Goal: Information Seeking & Learning: Check status

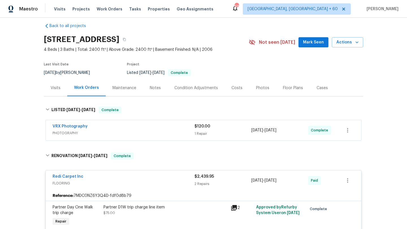
scroll to position [9, 0]
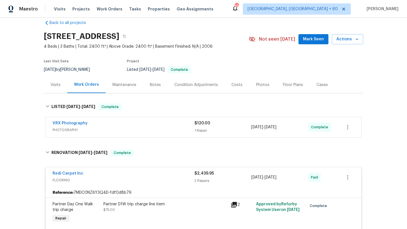
click at [60, 85] on div "Visits" at bounding box center [56, 85] width 10 height 6
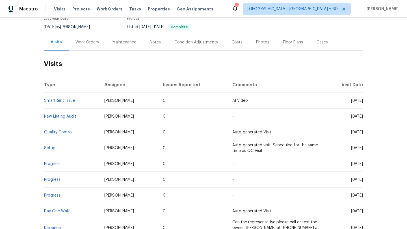
scroll to position [58, 0]
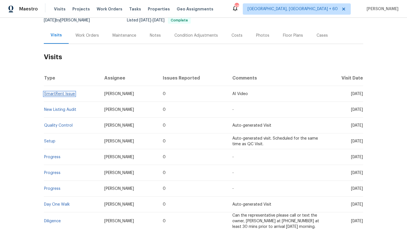
click at [69, 94] on link "SmartRent Issue" at bounding box center [59, 94] width 31 height 4
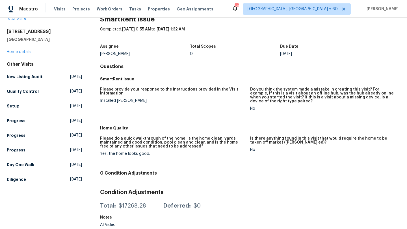
scroll to position [14, 0]
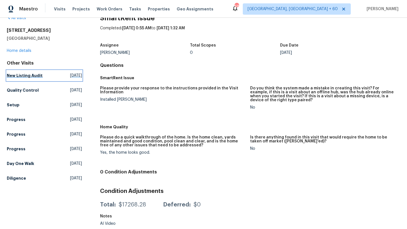
click at [34, 75] on h5 "New Listing Audit" at bounding box center [25, 76] width 36 height 6
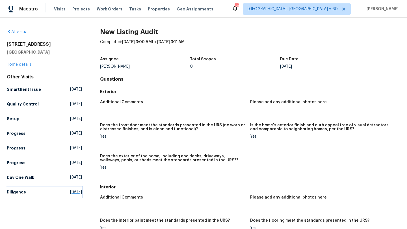
click at [72, 193] on span "[DATE]" at bounding box center [76, 193] width 12 height 6
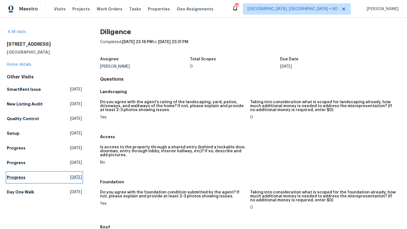
click at [70, 180] on span "[DATE]" at bounding box center [76, 178] width 12 height 6
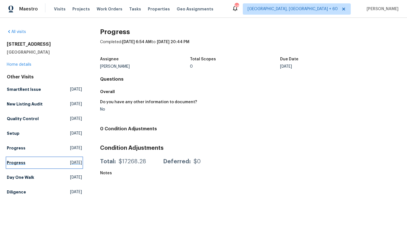
click at [70, 162] on span "[DATE]" at bounding box center [76, 163] width 12 height 6
click at [70, 148] on span "[DATE]" at bounding box center [76, 149] width 12 height 6
click at [70, 133] on span "[DATE]" at bounding box center [76, 134] width 12 height 6
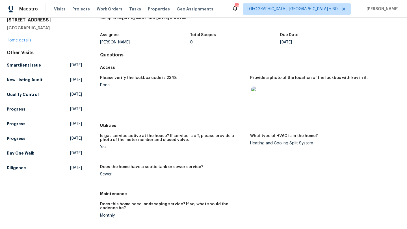
scroll to position [19, 0]
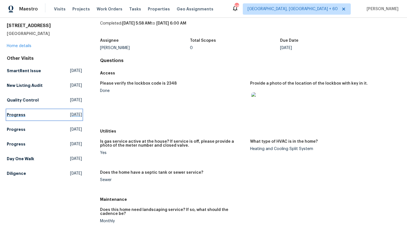
click at [70, 113] on span "[DATE]" at bounding box center [76, 115] width 12 height 6
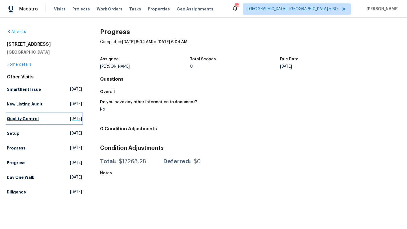
click at [70, 116] on span "[DATE]" at bounding box center [76, 119] width 12 height 6
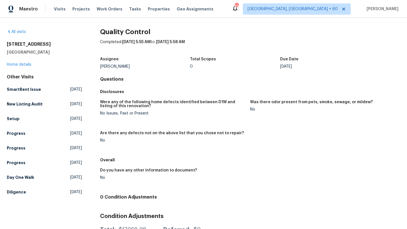
scroll to position [25, 0]
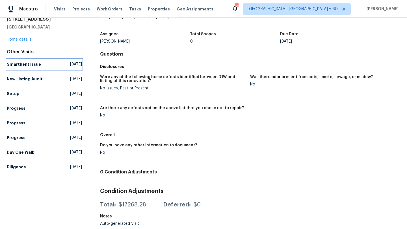
click at [70, 63] on span "[DATE]" at bounding box center [76, 65] width 12 height 6
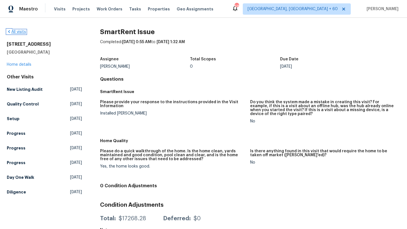
click at [12, 32] on link "All visits" at bounding box center [16, 32] width 19 height 4
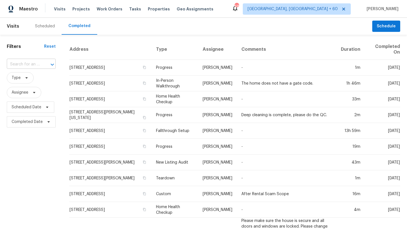
click at [33, 64] on input "text" at bounding box center [23, 64] width 33 height 9
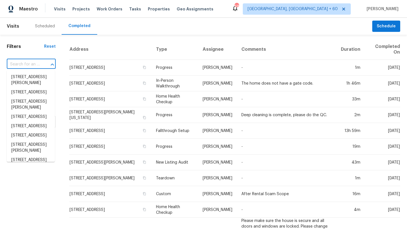
paste input "[STREET_ADDRESS][PERSON_NAME]"
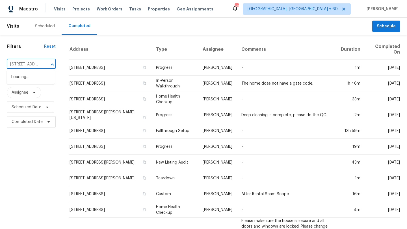
scroll to position [0, 57]
type input "[STREET_ADDRESS][PERSON_NAME]"
click at [107, 11] on span "Work Orders" at bounding box center [110, 9] width 26 height 6
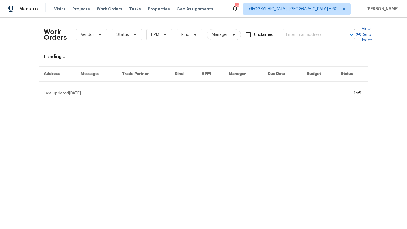
click at [313, 35] on input "text" at bounding box center [311, 35] width 57 height 9
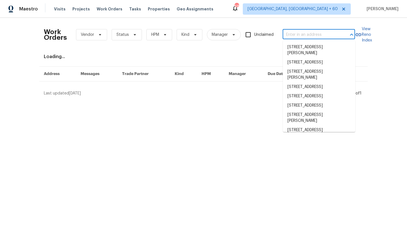
paste input "[STREET_ADDRESS][PERSON_NAME]"
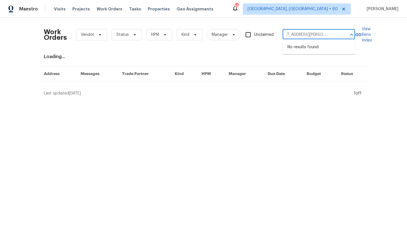
drag, startPoint x: 342, startPoint y: 35, endPoint x: 317, endPoint y: 34, distance: 25.2
click at [317, 34] on div "[STREET_ADDRESS][PERSON_NAME] ​" at bounding box center [319, 35] width 72 height 9
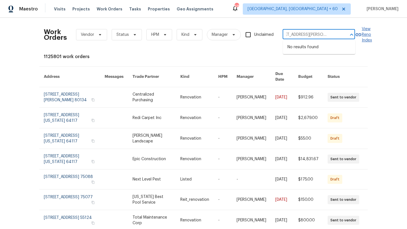
drag, startPoint x: 318, startPoint y: 34, endPoint x: 357, endPoint y: 38, distance: 38.9
click at [358, 38] on div "Work Orders Vendor Status HPM Kind Manager Unclaimed [STREET_ADDRESS][PERSON_NA…" at bounding box center [203, 34] width 319 height 25
type input "[STREET_ADDRESS][PERSON_NAME]"
click at [334, 46] on li "[STREET_ADDRESS][PERSON_NAME]" at bounding box center [319, 50] width 72 height 15
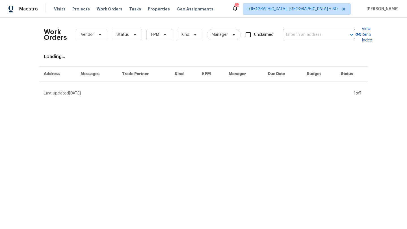
type input "[STREET_ADDRESS][PERSON_NAME]"
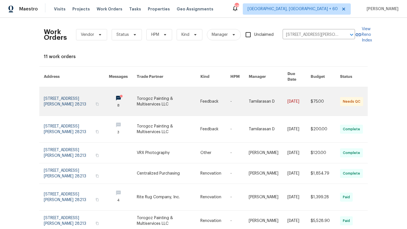
click at [71, 92] on link at bounding box center [76, 101] width 65 height 29
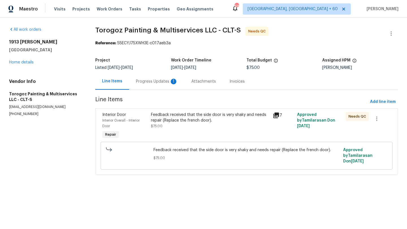
click at [145, 80] on div "Progress Updates 1" at bounding box center [157, 82] width 42 height 6
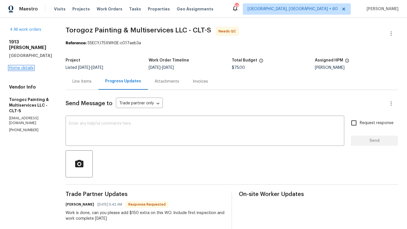
click at [18, 66] on link "Home details" at bounding box center [21, 68] width 25 height 4
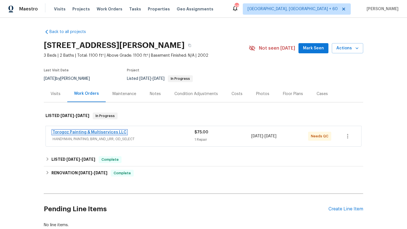
click at [72, 131] on link "Torogoz Painting & Multiservices LLC" at bounding box center [90, 133] width 74 height 4
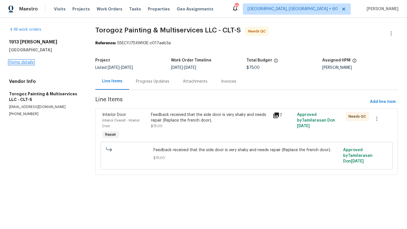
click at [23, 61] on link "Home details" at bounding box center [21, 62] width 25 height 4
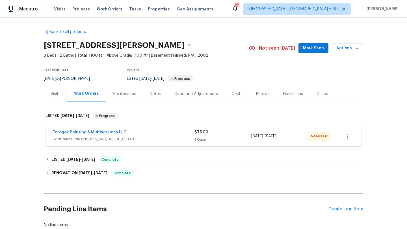
scroll to position [7, 0]
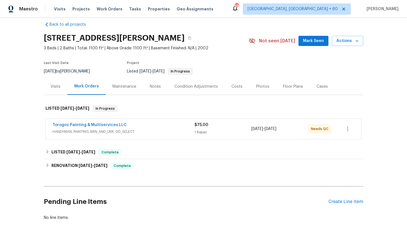
click at [135, 134] on span "HANDYMAN, PAINTING, BRN_AND_LRR, OD_SELECT" at bounding box center [124, 132] width 142 height 6
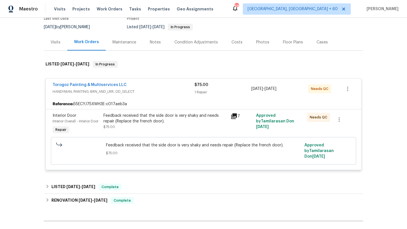
scroll to position [61, 0]
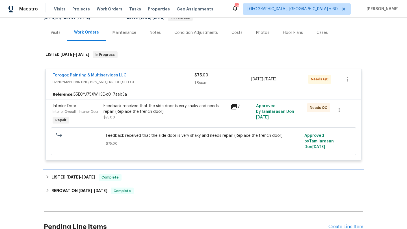
click at [86, 174] on div "LISTED [DATE] - [DATE] Complete" at bounding box center [203, 178] width 319 height 14
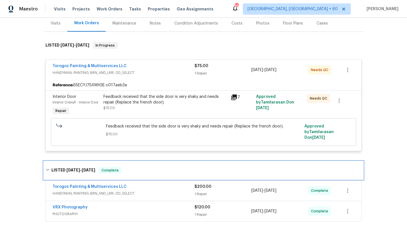
scroll to position [92, 0]
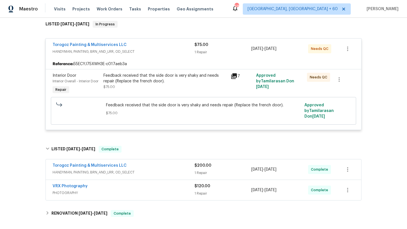
click at [117, 170] on span "HANDYMAN, PAINTING, BRN_AND_LRR, OD_SELECT" at bounding box center [124, 173] width 142 height 6
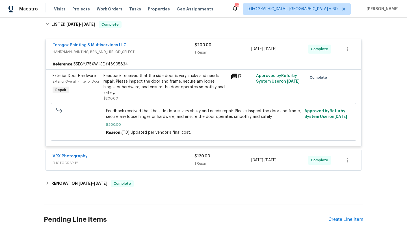
scroll to position [218, 0]
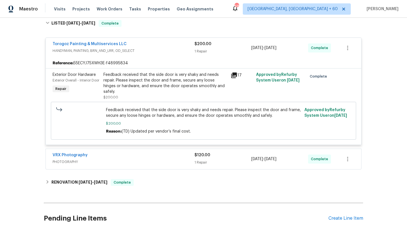
click at [134, 164] on span "PHOTOGRAPHY" at bounding box center [124, 162] width 142 height 6
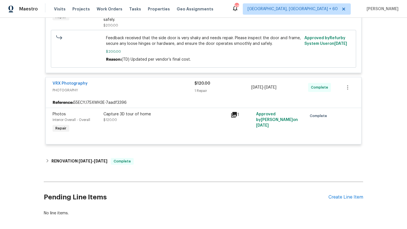
scroll to position [309, 0]
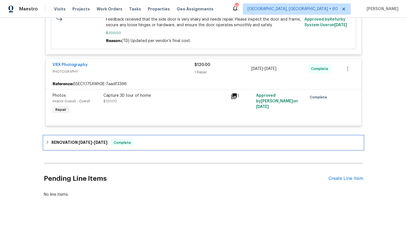
click at [146, 141] on div "RENOVATION [DATE] - [DATE] Complete" at bounding box center [203, 143] width 316 height 7
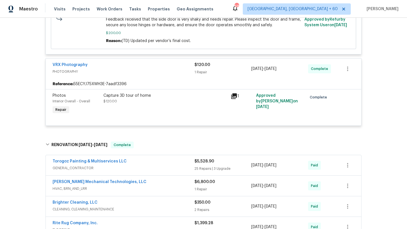
click at [138, 168] on span "GENERAL_CONTRACTOR" at bounding box center [124, 169] width 142 height 6
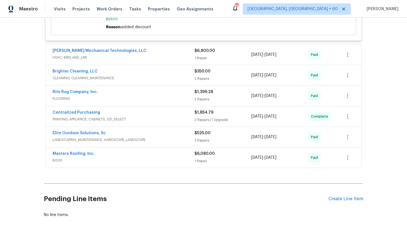
scroll to position [2020, 0]
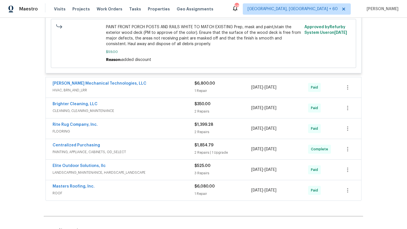
click at [164, 88] on div "[PERSON_NAME] Mechanical Technologies, LLC" at bounding box center [124, 84] width 142 height 7
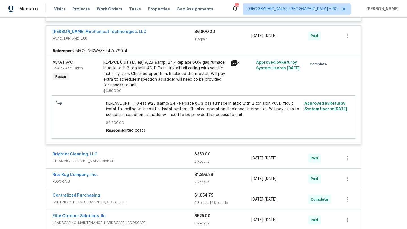
scroll to position [2096, 0]
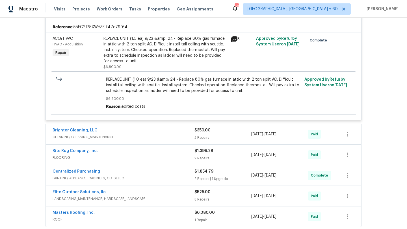
click at [152, 132] on div "Brighter Cleaning, LLC CLEANING, CLEANING_MAINTENANCE $350.00 2 Repairs [DATE] …" at bounding box center [203, 134] width 315 height 20
click at [146, 135] on div "Brighter Cleaning, LLC" at bounding box center [124, 131] width 142 height 7
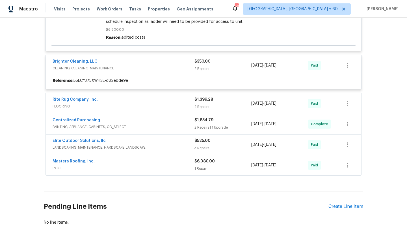
scroll to position [2166, 0]
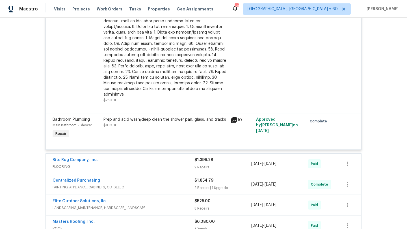
click at [134, 167] on span "FLOORING" at bounding box center [124, 167] width 142 height 6
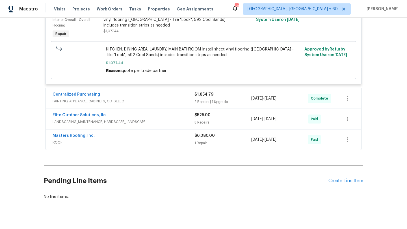
scroll to position [2521, 0]
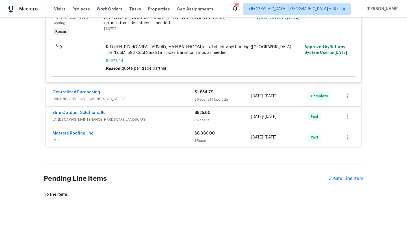
click at [144, 99] on span "PAINTING, APPLIANCE, CABINETS, OD_SELECT" at bounding box center [124, 99] width 142 height 6
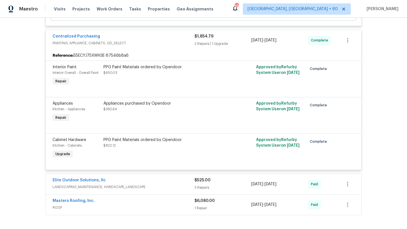
scroll to position [2584, 0]
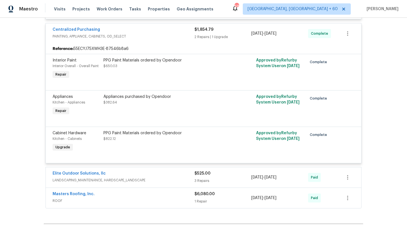
click at [148, 176] on div "Elite Outdoor Solutions, llc" at bounding box center [124, 174] width 142 height 7
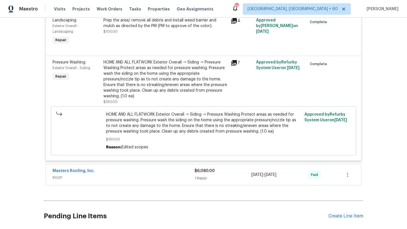
scroll to position [2920, 0]
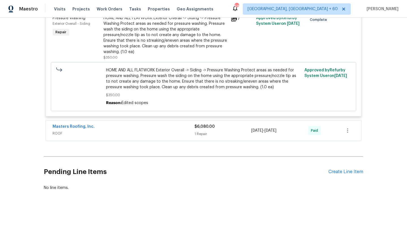
click at [150, 127] on div "Masters Roofing, Inc." at bounding box center [124, 127] width 142 height 7
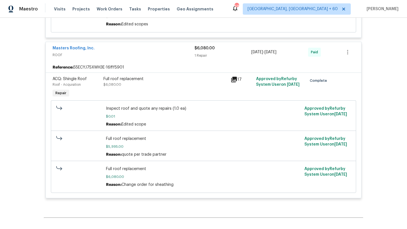
scroll to position [3001, 0]
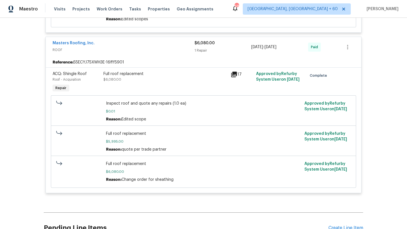
click at [274, 49] on span "[DATE]" at bounding box center [270, 47] width 12 height 4
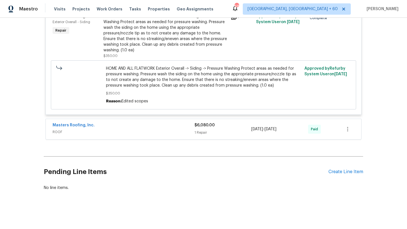
scroll to position [2920, 0]
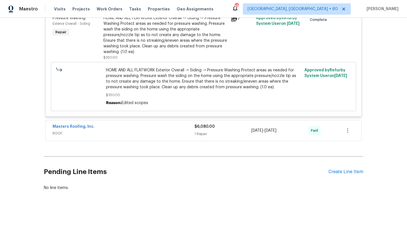
click at [227, 129] on div "$6,080.00" at bounding box center [222, 127] width 57 height 6
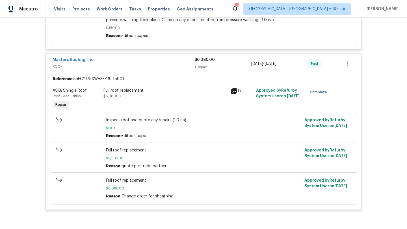
scroll to position [3011, 0]
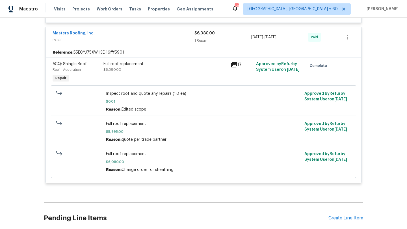
click at [127, 67] on div "Full roof replacement" at bounding box center [165, 64] width 124 height 6
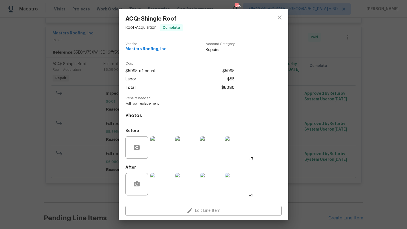
scroll to position [0, 0]
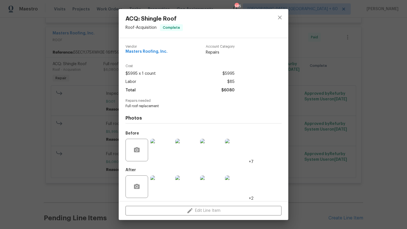
click at [169, 29] on span "Complete" at bounding box center [172, 28] width 22 height 6
click at [95, 84] on div "ACQ: Shingle Roof Roof - Acquisition Complete Vendor Masters Roofing, Inc. Acco…" at bounding box center [203, 114] width 407 height 229
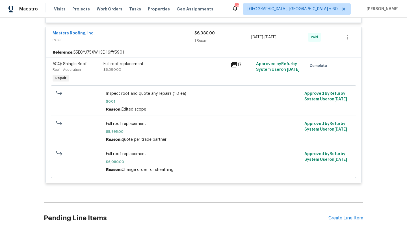
click at [123, 130] on div "Full roof replacement $5,995.00 Reason: quote per trade partner" at bounding box center [203, 131] width 195 height 21
click at [73, 35] on link "Masters Roofing, Inc." at bounding box center [74, 33] width 42 height 4
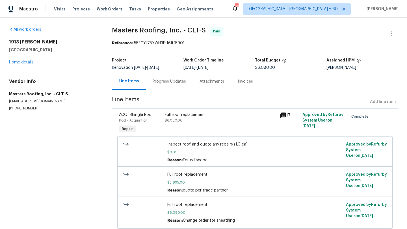
scroll to position [21, 0]
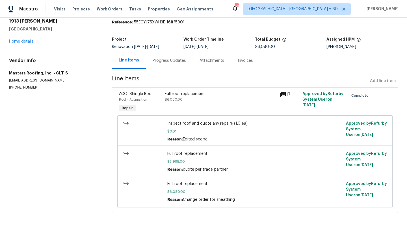
click at [178, 63] on div "Progress Updates" at bounding box center [169, 60] width 47 height 17
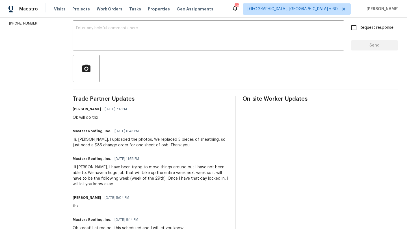
scroll to position [144, 0]
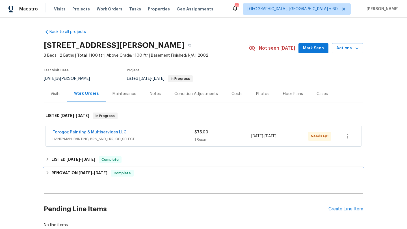
click at [83, 158] on span "[DATE] - [DATE]" at bounding box center [80, 160] width 29 height 4
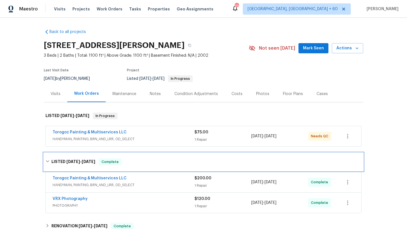
scroll to position [71, 0]
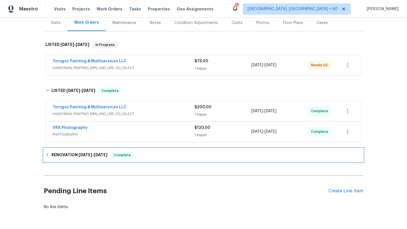
click at [86, 152] on h6 "RENOVATION 9/16/25 - 10/28/25" at bounding box center [79, 155] width 56 height 7
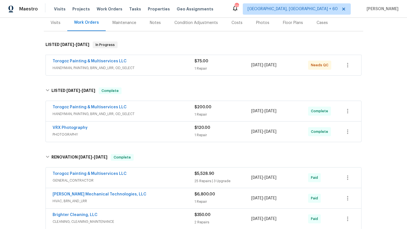
click at [85, 134] on span "PHOTOGRAPHY" at bounding box center [124, 135] width 142 height 6
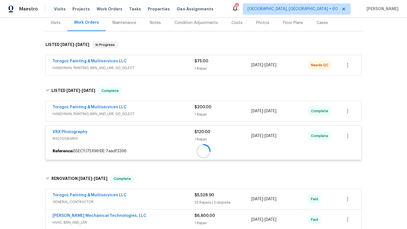
click at [101, 112] on div "Torogoz Painting & Multiservices LLC HANDYMAN, PAINTING, BRN_AND_LRR, OD_SELECT…" at bounding box center [203, 132] width 316 height 63
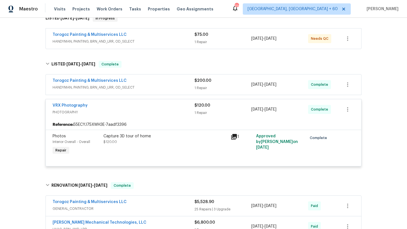
scroll to position [154, 0]
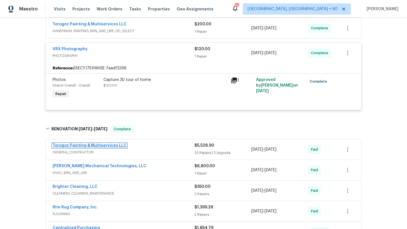
click at [101, 146] on link "Torogoz Painting & Multiservices LLC" at bounding box center [90, 146] width 74 height 4
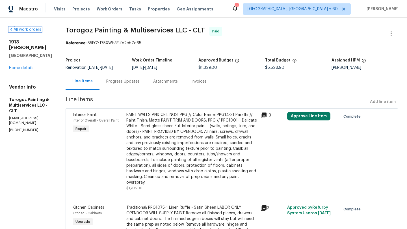
click at [10, 29] on icon at bounding box center [11, 29] width 5 height 5
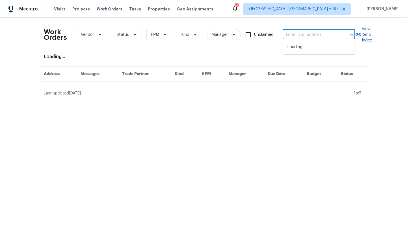
click at [300, 39] on input "text" at bounding box center [311, 35] width 57 height 9
paste input "9401 Rutlandshire Dr, Mechanicsville, VA 23116 (Richmond, VA)"
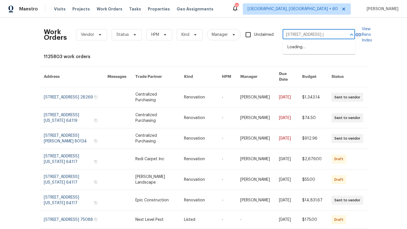
type input "9401 Rutlandshire Dr, Mechanicsville, VA 23116"
click at [336, 43] on li "9401 Rutlandshire Dr, Mechanicsville, VA 23116" at bounding box center [319, 47] width 72 height 9
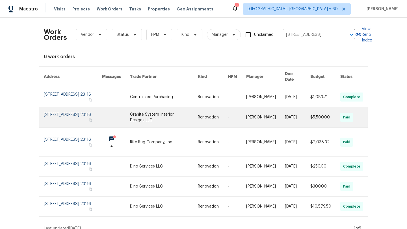
scroll to position [3, 0]
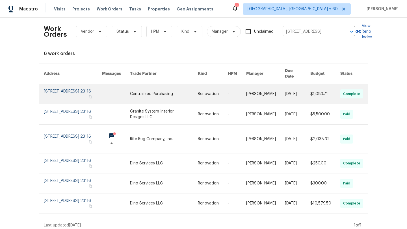
click at [76, 87] on link at bounding box center [73, 94] width 58 height 20
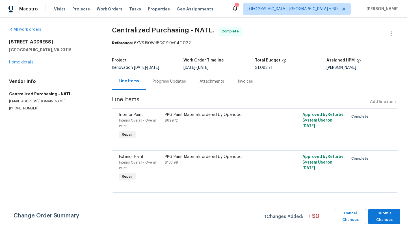
click at [26, 65] on div "9401 Rutlandshire Dr Mechanicsville, VA 23116 Home details" at bounding box center [53, 52] width 89 height 26
click at [26, 62] on link "Home details" at bounding box center [21, 62] width 25 height 4
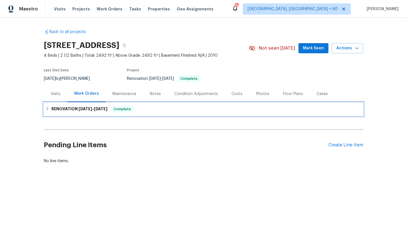
click at [55, 112] on h6 "RENOVATION 9/19/25 - 9/29/25" at bounding box center [79, 109] width 56 height 7
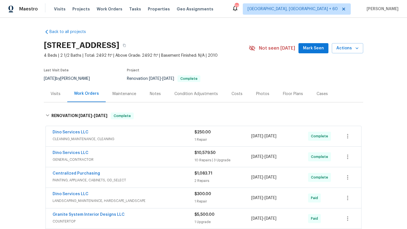
click at [64, 140] on span "CLEANING_MAINTENANCE, CLEANING" at bounding box center [124, 139] width 142 height 6
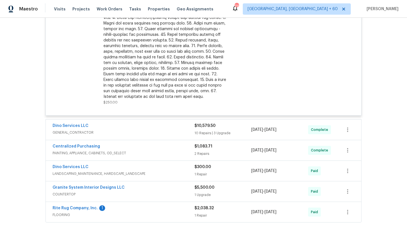
click at [131, 125] on div "Dino Services LLC" at bounding box center [124, 126] width 142 height 7
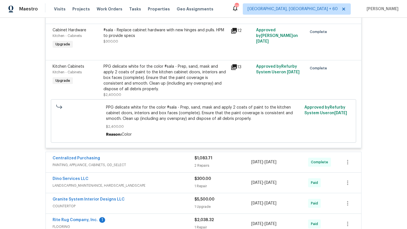
scroll to position [791, 0]
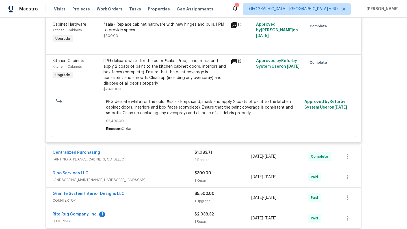
click at [127, 162] on span "PAINTING, APPLIANCE, CABINETS, OD_SELECT" at bounding box center [124, 160] width 142 height 6
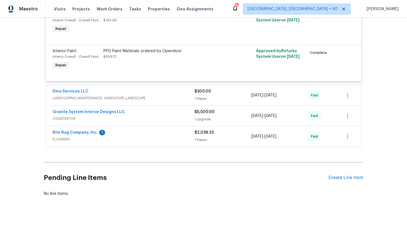
scroll to position [968, 0]
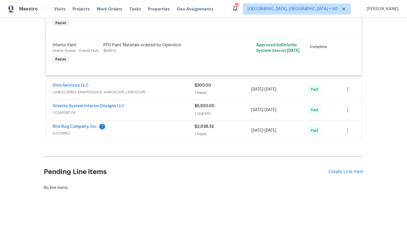
click at [141, 86] on div "Dino Services LLC" at bounding box center [124, 86] width 142 height 7
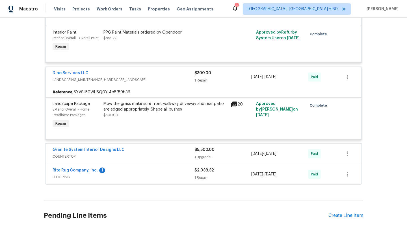
scroll to position [999, 0]
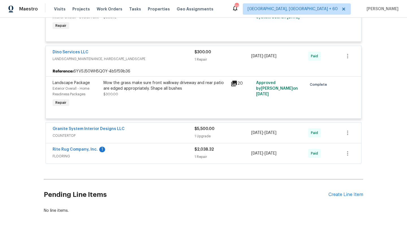
click at [133, 131] on div "Granite System Interior Designs LLC" at bounding box center [124, 129] width 142 height 7
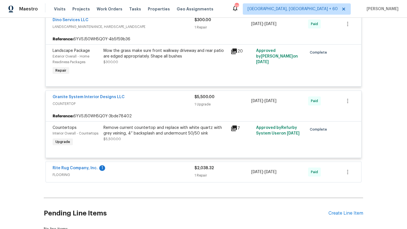
scroll to position [1076, 0]
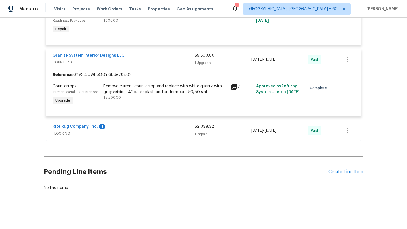
click at [134, 129] on div "Rite Rug Company, Inc. 1" at bounding box center [124, 127] width 142 height 7
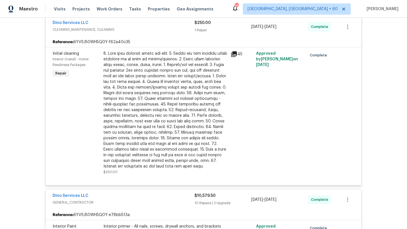
scroll to position [0, 0]
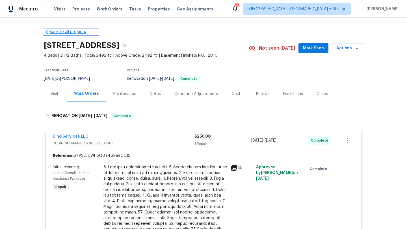
click at [62, 32] on link "Back to all projects" at bounding box center [71, 32] width 54 height 6
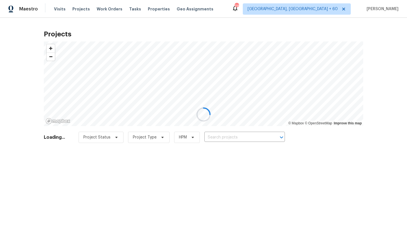
click at [107, 8] on div at bounding box center [203, 114] width 407 height 229
click at [108, 11] on div at bounding box center [203, 114] width 407 height 229
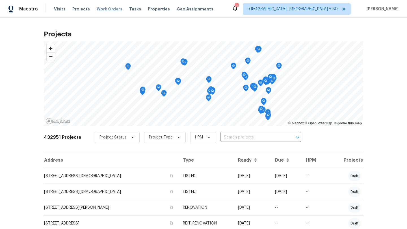
click at [107, 8] on span "Work Orders" at bounding box center [110, 9] width 26 height 6
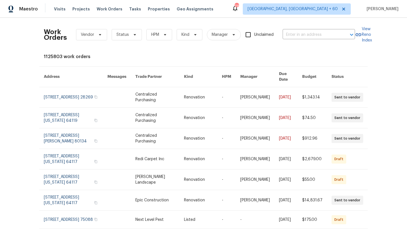
click at [299, 40] on div "Work Orders Vendor Status HPM Kind Manager Unclaimed ​" at bounding box center [199, 34] width 311 height 25
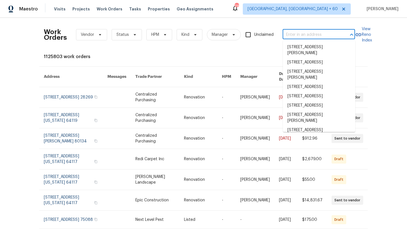
click at [299, 37] on input "text" at bounding box center [311, 35] width 57 height 9
paste input "2481 Merrion Park Ct Dacula, GA 30019"
type input "2481 Merrion Park Ct Dacula, GA 30019"
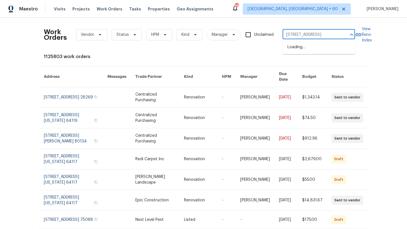
scroll to position [0, 19]
click at [313, 52] on li "2481 Merrion Park Ct, Dacula, GA 30019" at bounding box center [319, 47] width 72 height 9
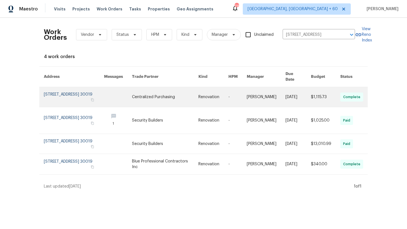
click at [61, 90] on link at bounding box center [74, 97] width 60 height 20
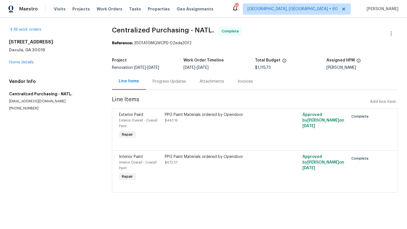
click at [27, 60] on div "2481 Merrion Park Ct Dacula, GA 30019 Home details" at bounding box center [53, 52] width 89 height 26
click at [28, 62] on link "Home details" at bounding box center [21, 62] width 25 height 4
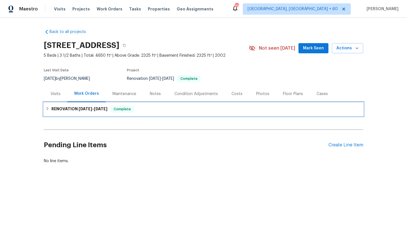
click at [50, 107] on div "RENOVATION 9/18/25 - 9/30/25 Complete" at bounding box center [203, 109] width 316 height 7
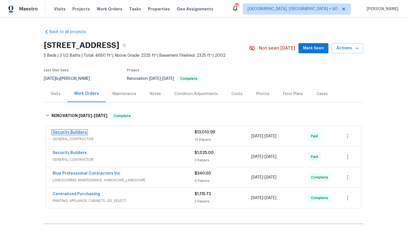
click at [66, 133] on link "Security Builders" at bounding box center [70, 133] width 34 height 4
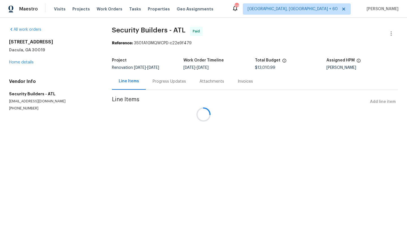
click at [27, 61] on div at bounding box center [203, 114] width 407 height 229
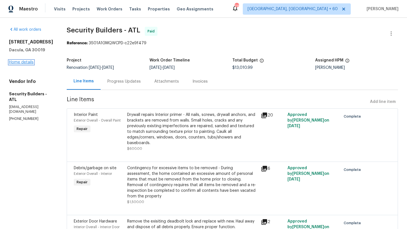
click at [26, 64] on link "Home details" at bounding box center [21, 62] width 25 height 4
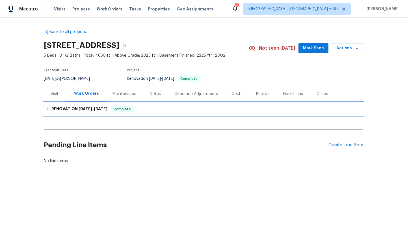
click at [50, 109] on div "RENOVATION 9/18/25 - 9/30/25 Complete" at bounding box center [203, 109] width 316 height 7
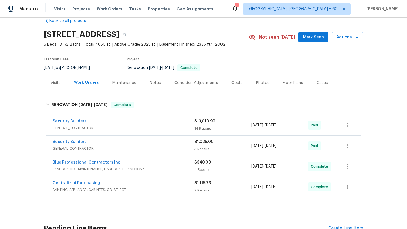
scroll to position [17, 0]
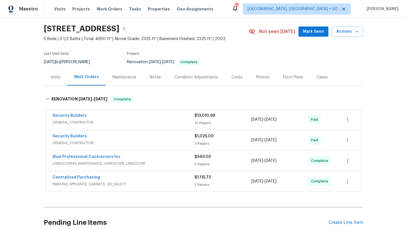
click at [89, 123] on span "GENERAL_CONTRACTOR" at bounding box center [124, 123] width 142 height 6
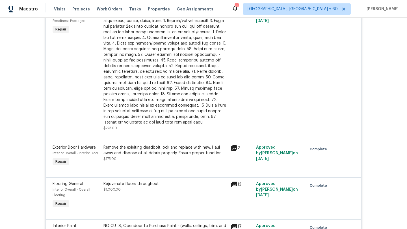
scroll to position [639, 0]
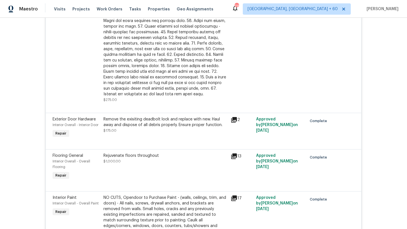
click at [125, 155] on div "Rejuvenate floors throughout $1,000.00" at bounding box center [165, 167] width 127 height 32
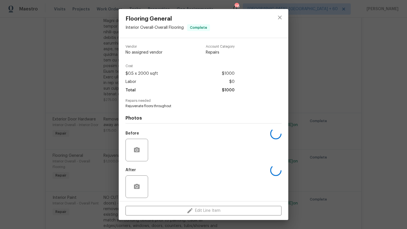
scroll to position [3, 0]
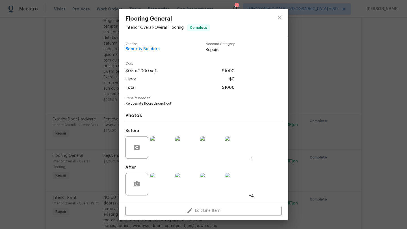
click at [99, 146] on div "Flooring General Interior Overall - Overall Flooring Complete Vendor Security B…" at bounding box center [203, 114] width 407 height 229
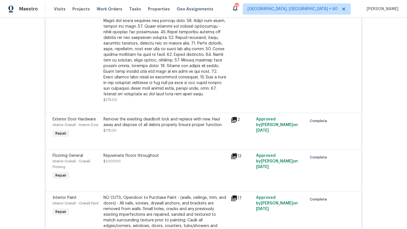
click at [99, 146] on div at bounding box center [204, 142] width 302 height 7
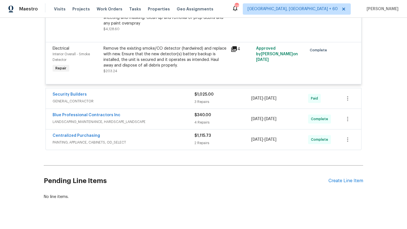
scroll to position [876, 0]
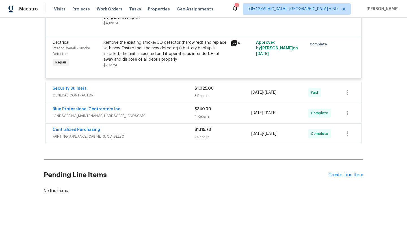
click at [105, 127] on div "Centralized Purchasing" at bounding box center [124, 130] width 142 height 7
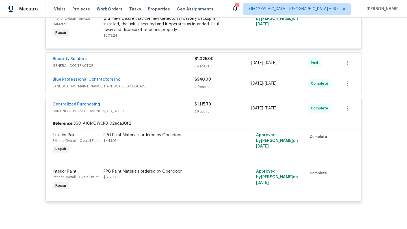
scroll to position [953, 0]
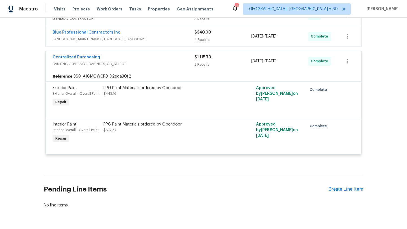
click at [129, 137] on div "PPG Paint Materials ordered by Opendoor $672.57" at bounding box center [165, 133] width 127 height 26
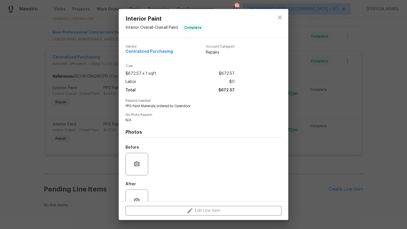
click at [100, 139] on div "Interior Paint Interior Overall - Overall Paint Complete Vendor Centralized Pur…" at bounding box center [203, 114] width 407 height 229
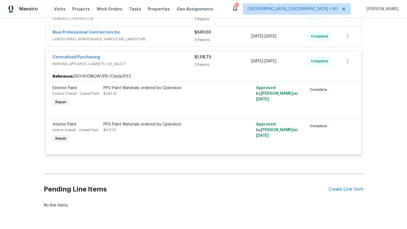
click at [121, 92] on div "PPG Paint Materials ordered by Opendoor $443.16" at bounding box center [165, 90] width 124 height 11
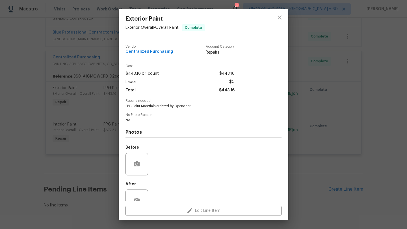
click at [94, 99] on div "Exterior Paint Exterior Overall - Overall Paint Complete Vendor Centralized Pur…" at bounding box center [203, 114] width 407 height 229
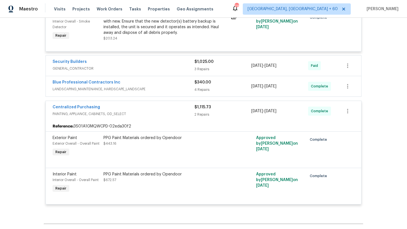
scroll to position [866, 0]
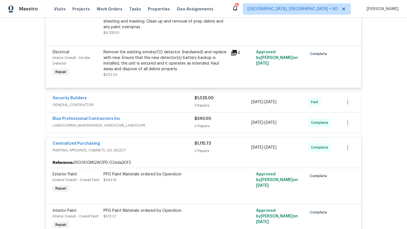
click at [120, 113] on div "Blue Professional Contractors Inc LANDSCAPING_MAINTENANCE, HARDSCAPE_LANDSCAPE …" at bounding box center [203, 123] width 315 height 20
click at [120, 116] on div "Blue Professional Contractors Inc" at bounding box center [124, 119] width 142 height 7
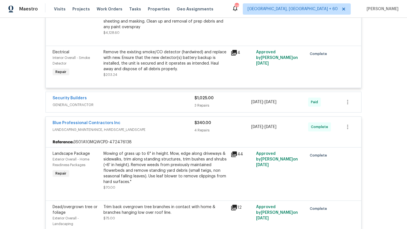
click at [122, 121] on div "Blue Professional Contractors Inc" at bounding box center [124, 123] width 142 height 7
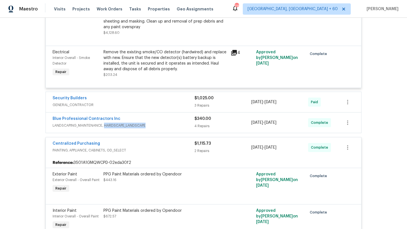
click at [122, 123] on span "LANDSCAPING_MAINTENANCE, HARDSCAPE_LANDSCAPE" at bounding box center [124, 126] width 142 height 6
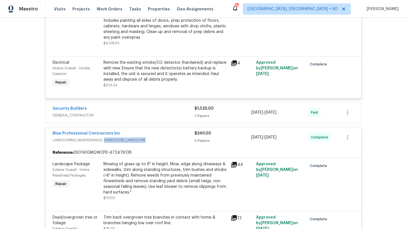
scroll to position [847, 0]
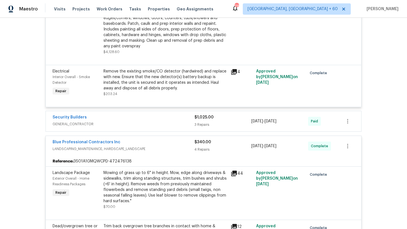
click at [128, 122] on span "GENERAL_CONTRACTOR" at bounding box center [124, 125] width 142 height 6
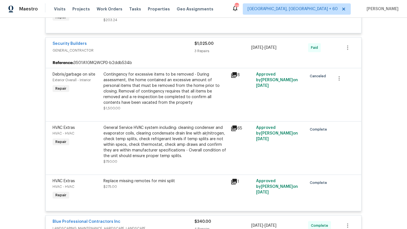
scroll to position [960, 0]
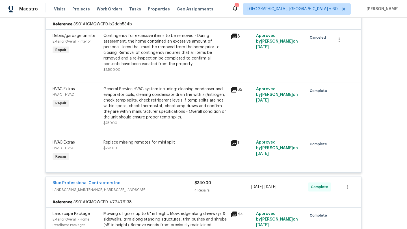
click at [155, 103] on div "General Service HVAC system including: cleaning condenser and evaporator coils,…" at bounding box center [165, 103] width 124 height 34
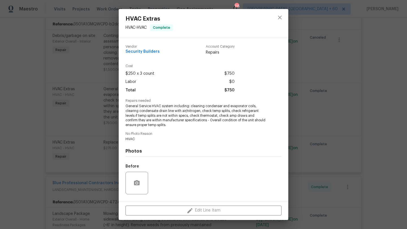
click at [153, 110] on span "General Service HVAC system including: cleaning condenser and evaporator coils,…" at bounding box center [195, 116] width 140 height 24
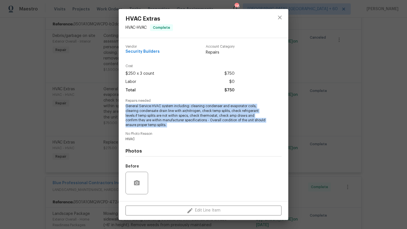
click at [153, 110] on span "General Service HVAC system including: cleaning condenser and evaporator coils,…" at bounding box center [195, 116] width 140 height 24
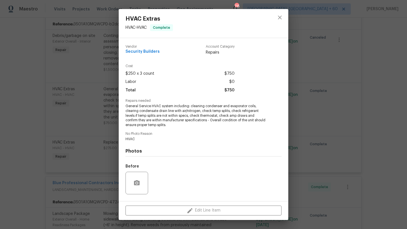
click at [154, 122] on span "General Service HVAC system including: cleaning condenser and evaporator coils,…" at bounding box center [195, 116] width 140 height 24
click at [105, 117] on div "HVAC Extras HVAC - HVAC Complete Vendor Security Builders Account Category Repa…" at bounding box center [203, 114] width 407 height 229
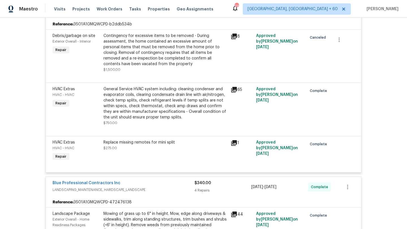
click at [129, 96] on div "General Service HVAC system including: cleaning condenser and evaporator coils,…" at bounding box center [165, 103] width 124 height 34
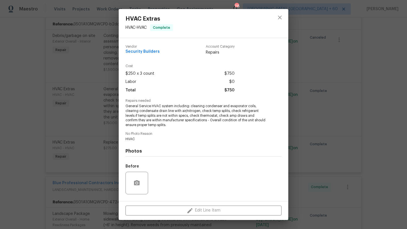
click at [170, 120] on span "General Service HVAC system including: cleaning condenser and evaporator coils,…" at bounding box center [195, 116] width 140 height 24
drag, startPoint x: 183, startPoint y: 123, endPoint x: 129, endPoint y: 105, distance: 56.7
click at [129, 105] on span "General Service HVAC system including: cleaning condenser and evaporator coils,…" at bounding box center [195, 116] width 140 height 24
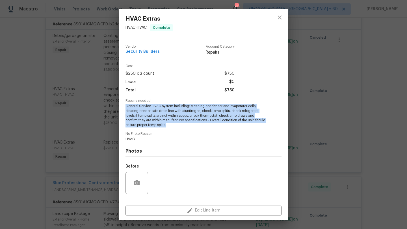
drag, startPoint x: 125, startPoint y: 105, endPoint x: 181, endPoint y: 124, distance: 59.0
click at [181, 124] on span "General Service HVAC system including: cleaning condenser and evaporator coils,…" at bounding box center [195, 116] width 140 height 24
copy span "General Service HVAC system including: cleaning condenser and evaporator coils,…"
click at [210, 112] on span "General Service HVAC system including: cleaning condenser and evaporator coils,…" at bounding box center [195, 116] width 140 height 24
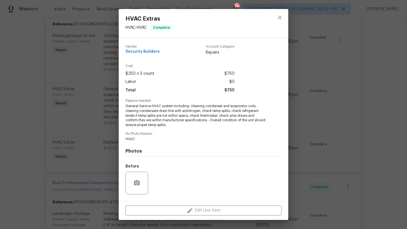
click at [297, 101] on div "HVAC Extras HVAC - HVAC Complete Vendor Security Builders Account Category Repa…" at bounding box center [203, 114] width 407 height 229
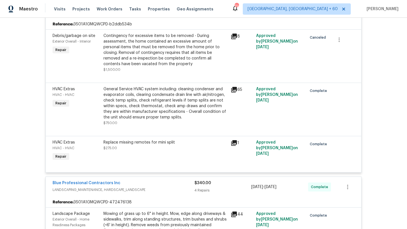
click at [163, 110] on div "General Service HVAC system including: cleaning condenser and evaporator coils,…" at bounding box center [165, 103] width 124 height 34
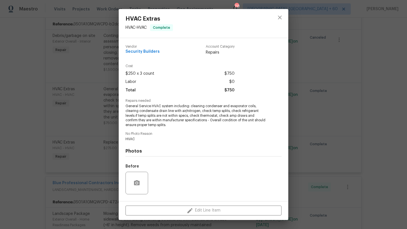
click at [156, 122] on span "General Service HVAC system including: cleaning condenser and evaporator coils,…" at bounding box center [195, 116] width 140 height 24
click at [235, 113] on span "General Service HVAC system including: cleaning condenser and evaporator coils,…" at bounding box center [195, 116] width 140 height 24
click at [348, 123] on div "HVAC Extras HVAC - HVAC Complete Vendor Security Builders Account Category Repa…" at bounding box center [203, 114] width 407 height 229
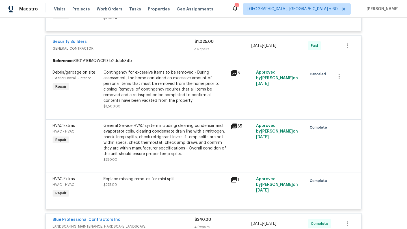
scroll to position [921, 0]
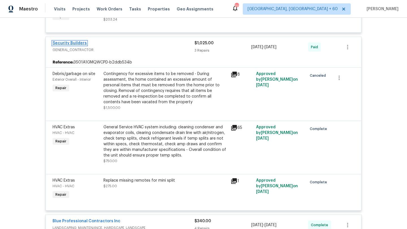
click at [72, 41] on link "Security Builders" at bounding box center [70, 43] width 34 height 4
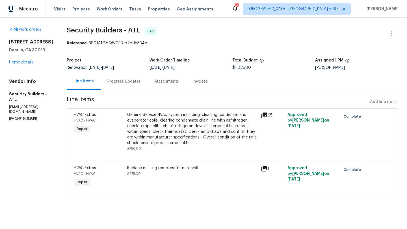
click at [127, 79] on div "Progress Updates" at bounding box center [123, 82] width 33 height 6
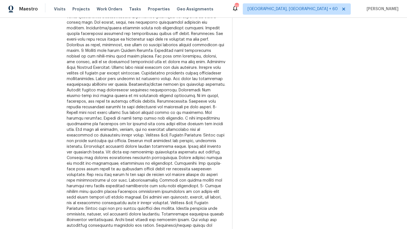
scroll to position [325, 0]
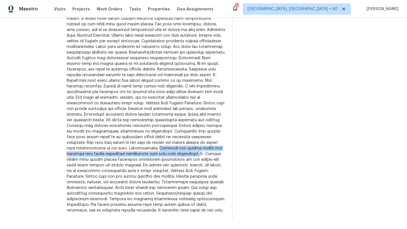
drag, startPoint x: 157, startPoint y: 148, endPoint x: 207, endPoint y: 155, distance: 49.7
click at [207, 155] on div at bounding box center [146, 50] width 159 height 328
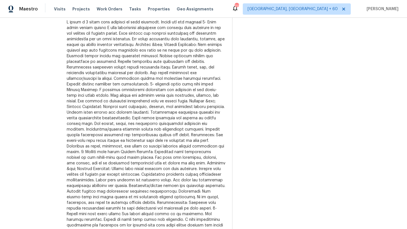
scroll to position [192, 0]
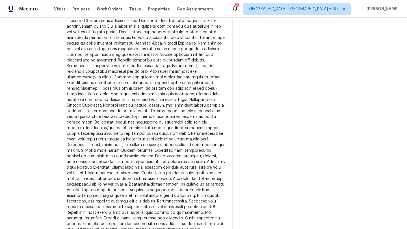
click at [190, 87] on div at bounding box center [146, 182] width 159 height 328
copy div "Trade Partner Updates Bill Faint 09/23/2025 3:09 PM Response Requested"
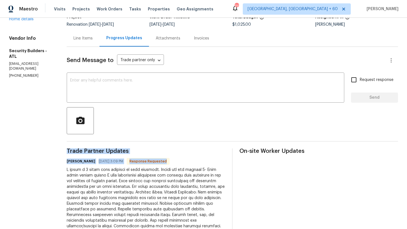
scroll to position [0, 0]
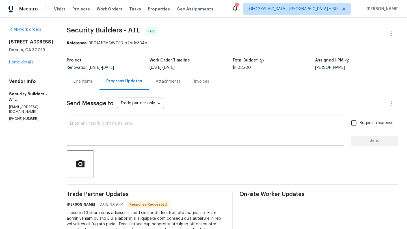
click at [83, 84] on div "Line Items" at bounding box center [83, 81] width 33 height 17
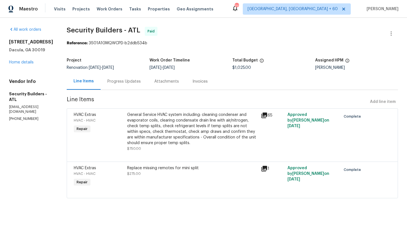
click at [172, 123] on div "General Service HVAC system including: cleaning condenser and evaporator coils,…" at bounding box center [192, 129] width 130 height 34
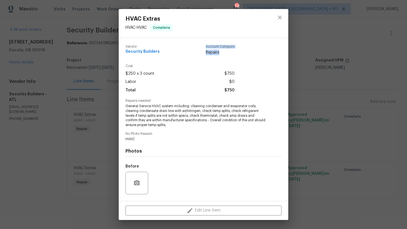
drag, startPoint x: 224, startPoint y: 57, endPoint x: 202, endPoint y: 47, distance: 24.4
click at [202, 47] on div "Vendor Security Builders Account Category Repairs" at bounding box center [203, 52] width 156 height 24
click at [262, 116] on span "General Service HVAC system including: cleaning condenser and evaporator coils,…" at bounding box center [195, 116] width 140 height 24
click at [314, 118] on div "HVAC Extras HVAC - HVAC Complete Vendor Security Builders Account Category Repa…" at bounding box center [203, 114] width 407 height 229
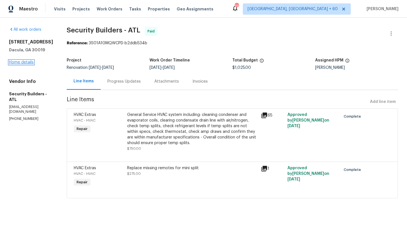
click at [23, 62] on link "Home details" at bounding box center [21, 62] width 25 height 4
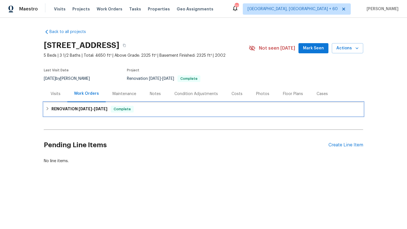
click at [51, 108] on div "RENOVATION 9/18/25 - 9/30/25 Complete" at bounding box center [203, 109] width 316 height 7
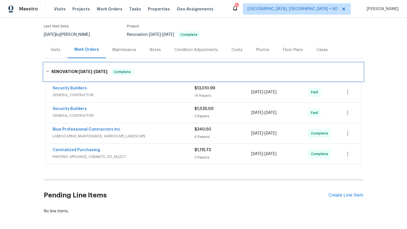
scroll to position [68, 0]
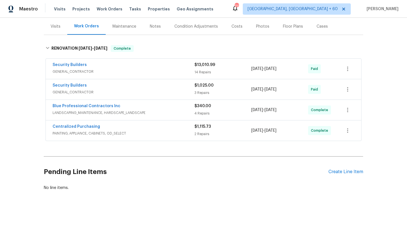
click at [123, 135] on span "PAINTING, APPLIANCE, CABINETS, OD_SELECT" at bounding box center [124, 134] width 142 height 6
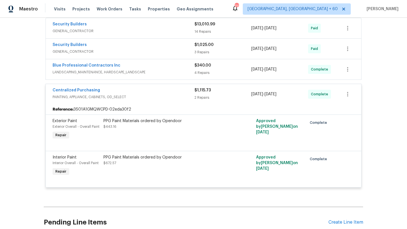
scroll to position [87, 0]
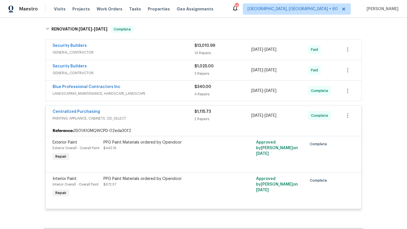
click at [126, 96] on span "LANDSCAPING_MAINTENANCE, HARDSCAPE_LANDSCAPE" at bounding box center [124, 94] width 142 height 6
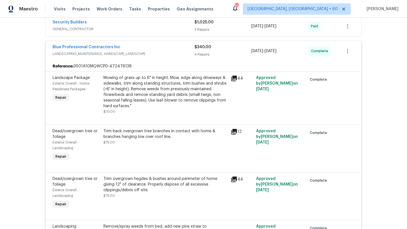
scroll to position [66, 0]
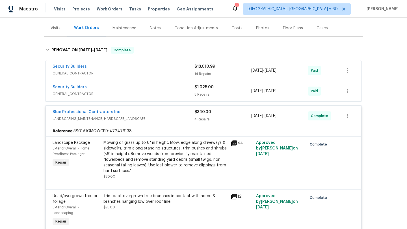
click at [126, 97] on div "Security Builders GENERAL_CONTRACTOR" at bounding box center [124, 91] width 142 height 14
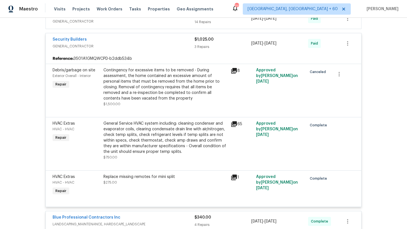
scroll to position [131, 0]
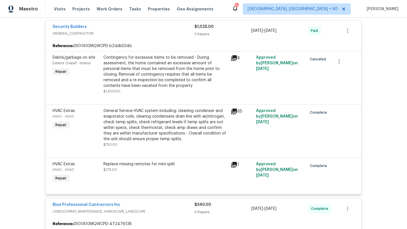
click at [133, 172] on div "Replace missing remotes for mini split $275.00" at bounding box center [165, 167] width 124 height 11
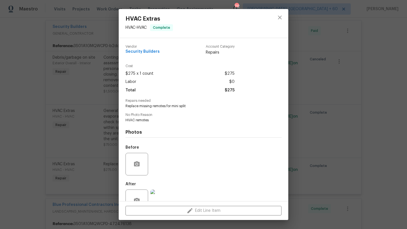
click at [90, 164] on div "HVAC Extras HVAC - HVAC Complete Vendor Security Builders Account Category Repa…" at bounding box center [203, 114] width 407 height 229
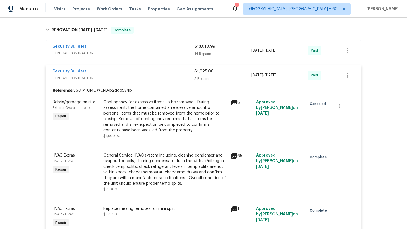
scroll to position [62, 0]
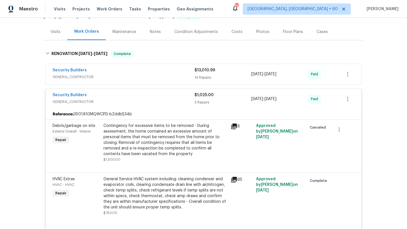
click at [121, 72] on div "Security Builders" at bounding box center [124, 71] width 142 height 7
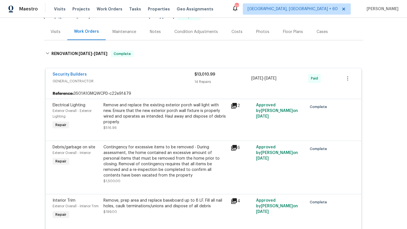
click at [76, 71] on div "Security Builders GENERAL_CONTRACTOR $13,010.99 14 Repairs 9/18/2025 - 9/30/202…" at bounding box center [203, 78] width 315 height 20
click at [76, 72] on span "Security Builders" at bounding box center [70, 75] width 34 height 6
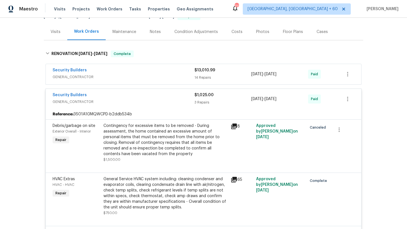
click at [76, 78] on span "GENERAL_CONTRACTOR" at bounding box center [124, 77] width 142 height 6
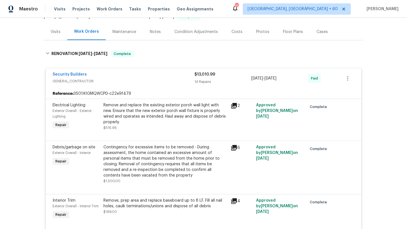
click at [100, 86] on div "Security Builders GENERAL_CONTRACTOR $13,010.99 14 Repairs 9/18/2025 - 9/30/202…" at bounding box center [203, 78] width 315 height 20
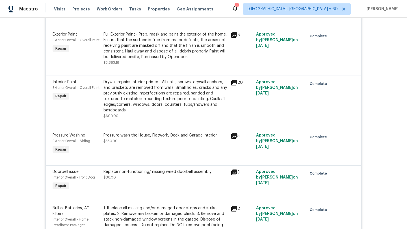
scroll to position [276, 0]
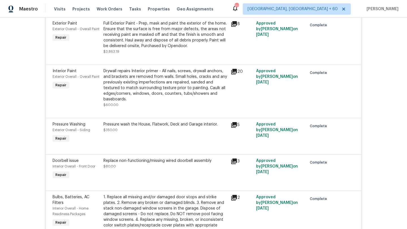
click at [136, 129] on div "Pressure wash the House, Flatwork, Deck and Garage interior. $350.00" at bounding box center [165, 127] width 124 height 11
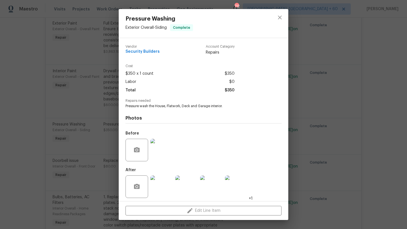
click at [169, 187] on img at bounding box center [161, 187] width 23 height 23
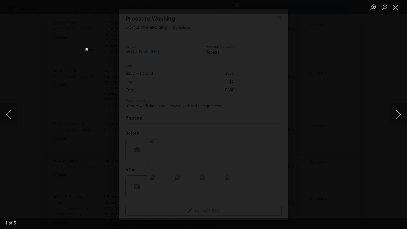
click at [394, 115] on button "Next image" at bounding box center [398, 114] width 17 height 23
click at [394, 116] on button "Next image" at bounding box center [398, 114] width 17 height 23
click at [394, 118] on button "Next image" at bounding box center [398, 114] width 17 height 23
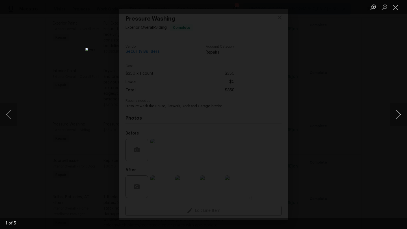
click at [394, 118] on button "Next image" at bounding box center [398, 114] width 17 height 23
click at [394, 119] on button "Next image" at bounding box center [398, 114] width 17 height 23
click at [393, 8] on button "Close lightbox" at bounding box center [395, 7] width 11 height 10
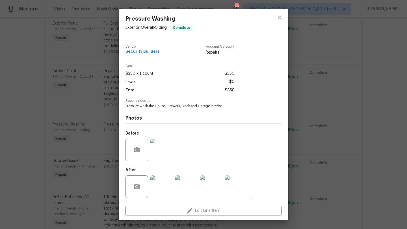
scroll to position [3, 0]
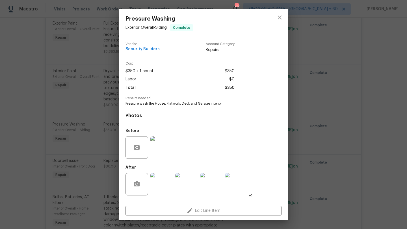
click at [327, 135] on div "Pressure Washing Exterior Overall - Siding Complete Vendor Security Builders Ac…" at bounding box center [203, 114] width 407 height 229
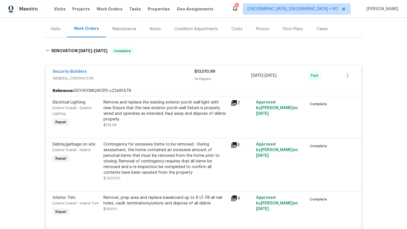
scroll to position [0, 0]
